Goal: Find specific page/section: Find specific page/section

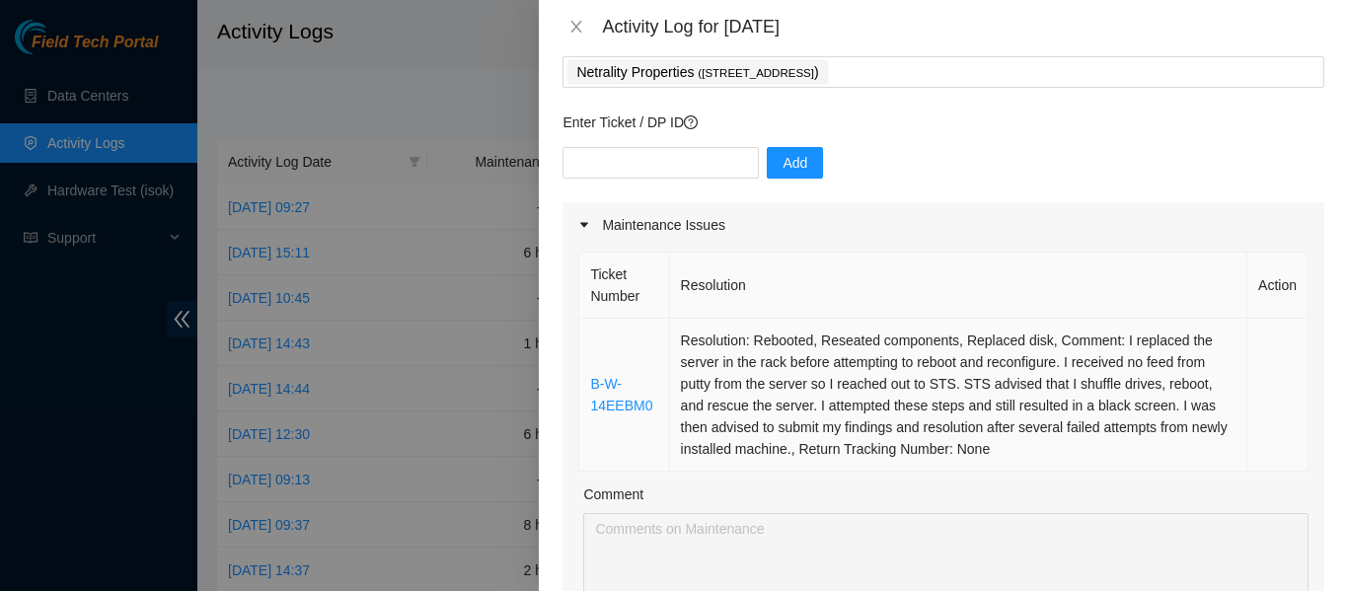
scroll to position [111, 0]
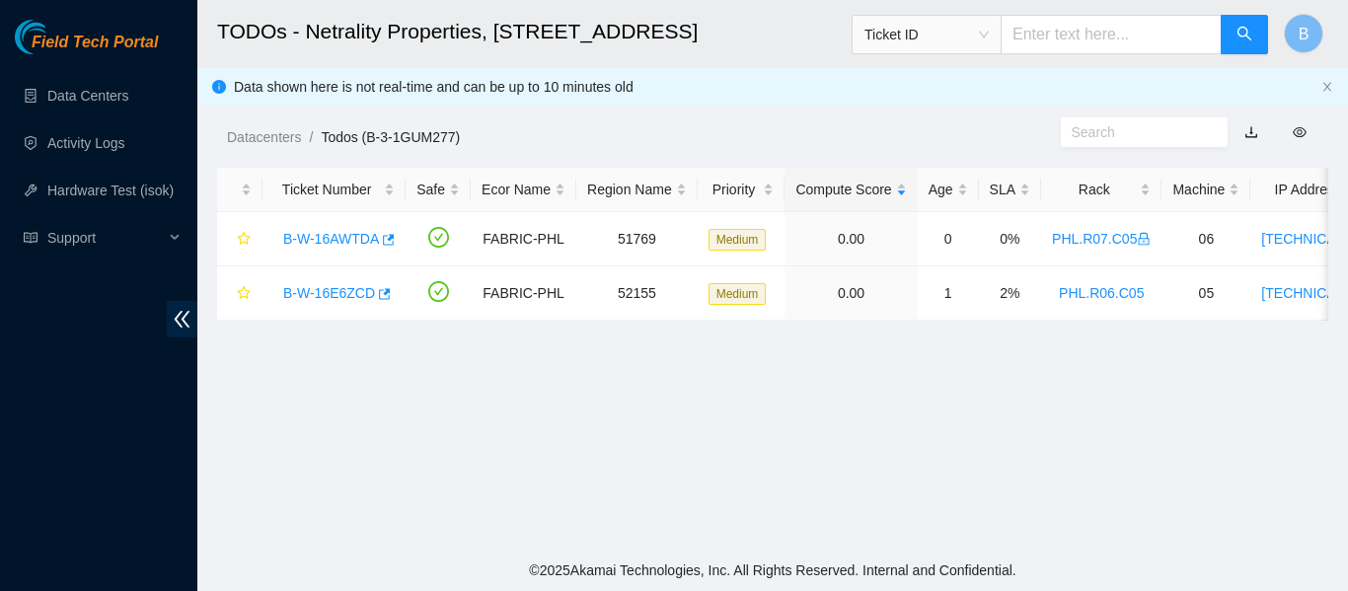
click at [697, 69] on div "Datacenters / Todos (B-3-1GUM277) /" at bounding box center [628, 92] width 863 height 111
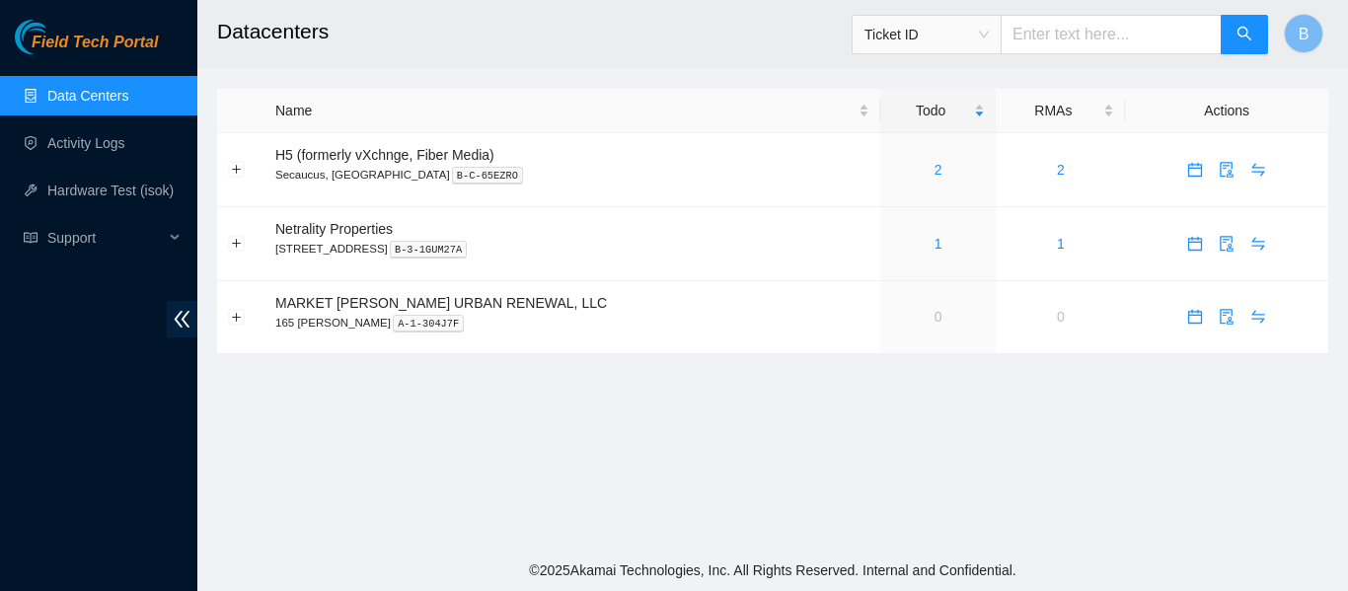
click at [365, 42] on h2 "Datacenters" at bounding box center [675, 31] width 916 height 63
click at [934, 241] on link "1" at bounding box center [938, 244] width 8 height 16
